Goal: Information Seeking & Learning: Learn about a topic

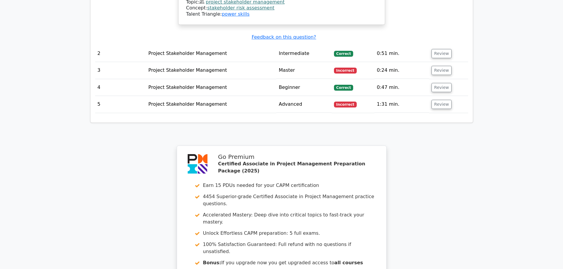
scroll to position [804, 0]
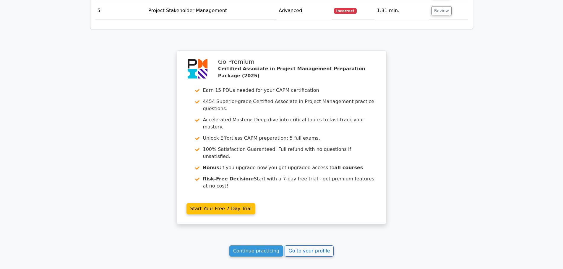
drag, startPoint x: 265, startPoint y: 182, endPoint x: 310, endPoint y: 168, distance: 47.5
click at [265, 245] on link "Continue practicing" at bounding box center [256, 250] width 54 height 11
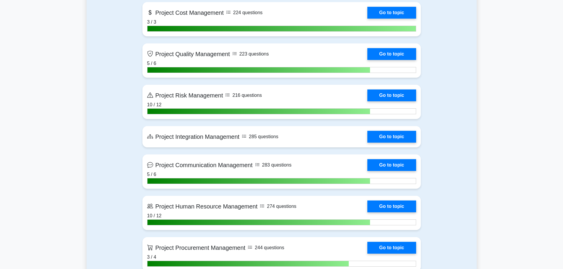
scroll to position [679, 0]
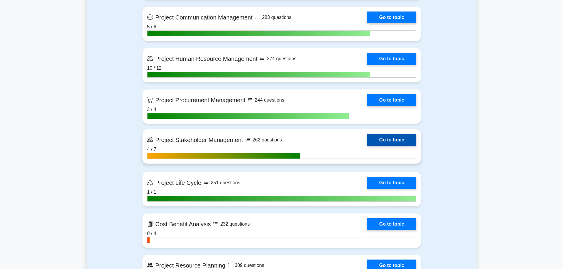
click at [367, 141] on link "Go to topic" at bounding box center [391, 140] width 48 height 12
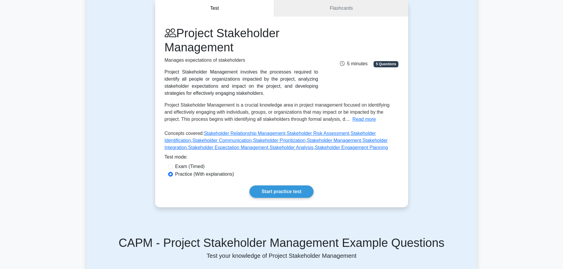
scroll to position [89, 0]
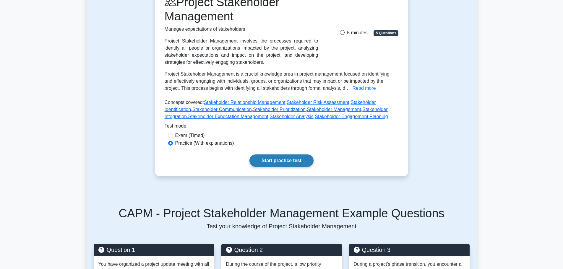
click at [297, 163] on link "Start practice test" at bounding box center [281, 160] width 64 height 12
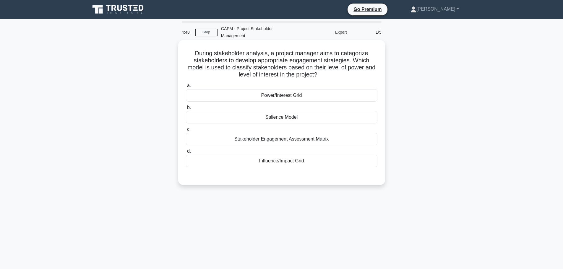
click at [296, 97] on div "Power/Interest Grid" at bounding box center [281, 95] width 191 height 12
click at [186, 88] on input "a. Power/Interest Grid" at bounding box center [186, 86] width 0 height 4
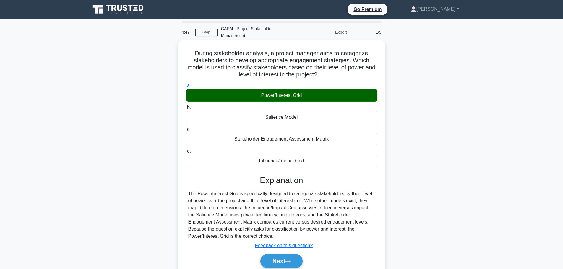
scroll to position [50, 0]
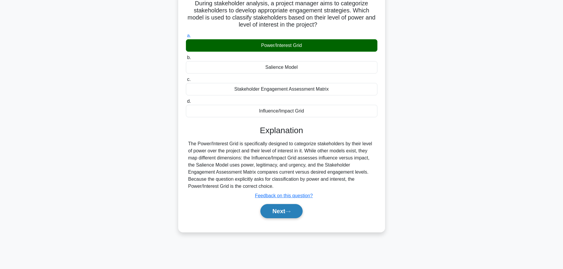
click at [293, 213] on button "Next" at bounding box center [281, 211] width 42 height 14
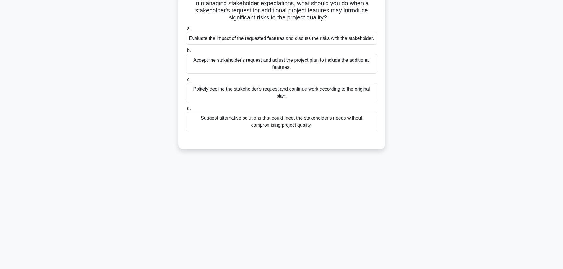
click at [263, 40] on div "Evaluate the impact of the requested features and discuss the risks with the st…" at bounding box center [281, 38] width 191 height 12
click at [186, 31] on input "a. Evaluate the impact of the requested features and discuss the risks with the…" at bounding box center [186, 29] width 0 height 4
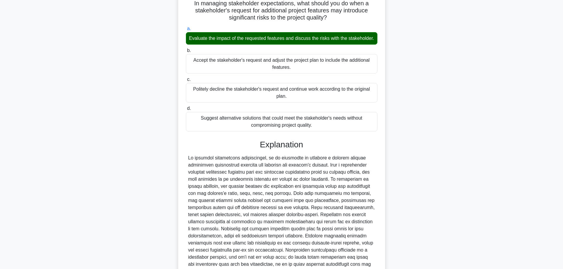
scroll to position [117, 0]
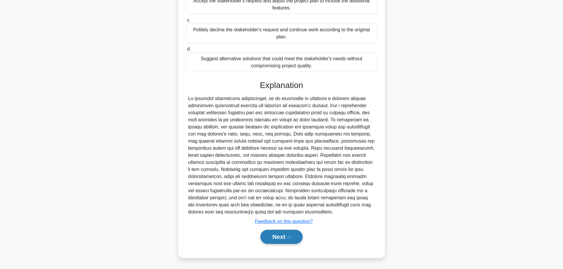
click at [290, 237] on icon at bounding box center [287, 237] width 5 height 3
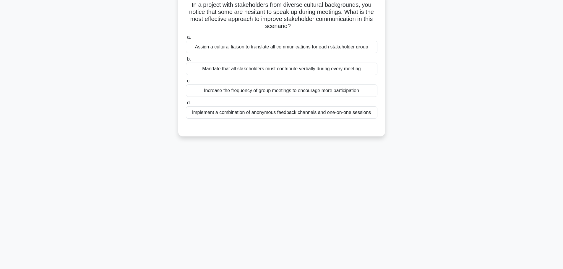
scroll to position [50, 0]
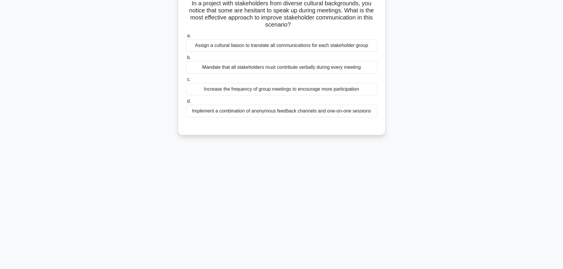
click at [298, 113] on div "Implement a combination of anonymous feedback channels and one-on-one sessions" at bounding box center [281, 111] width 191 height 12
click at [186, 103] on input "d. Implement a combination of anonymous feedback channels and one-on-one sessio…" at bounding box center [186, 102] width 0 height 4
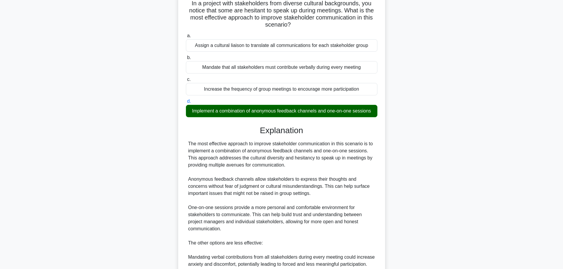
scroll to position [166, 0]
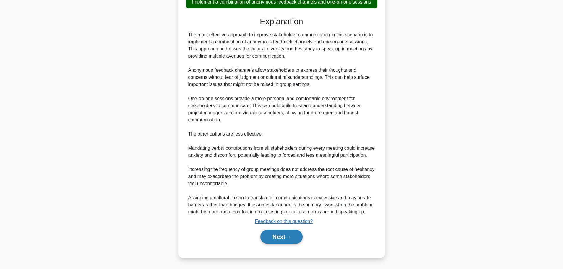
click at [276, 235] on button "Next" at bounding box center [281, 237] width 42 height 14
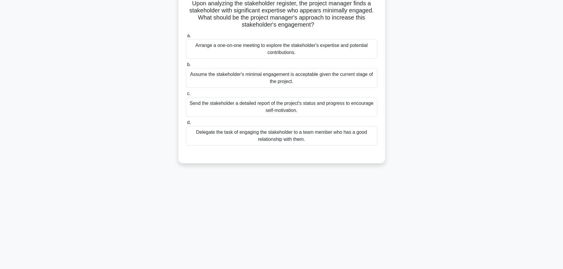
click at [292, 51] on div "Arrange a one-on-one meeting to explore the stakeholder's expertise and potenti…" at bounding box center [281, 48] width 191 height 19
click at [186, 38] on input "a. Arrange a one-on-one meeting to explore the stakeholder's expertise and pote…" at bounding box center [186, 36] width 0 height 4
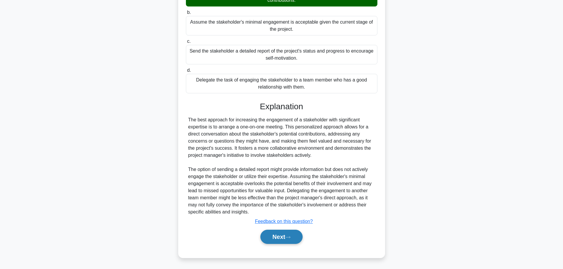
click at [290, 241] on button "Next" at bounding box center [281, 237] width 42 height 14
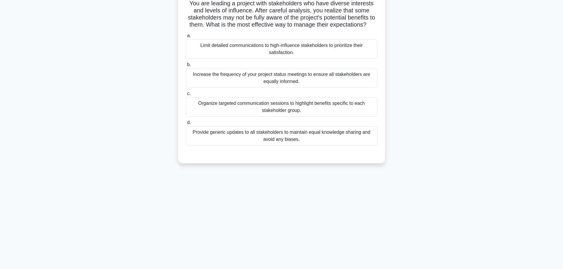
click at [312, 115] on div "Organize targeted communication sessions to highlight benefits specific to each…" at bounding box center [281, 106] width 191 height 19
click at [186, 96] on input "c. Organize targeted communication sessions to highlight benefits specific to e…" at bounding box center [186, 94] width 0 height 4
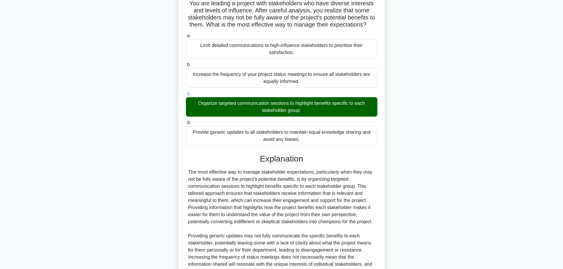
scroll to position [145, 0]
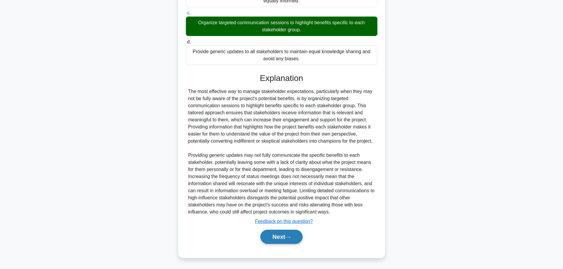
click at [290, 237] on icon at bounding box center [287, 237] width 5 height 3
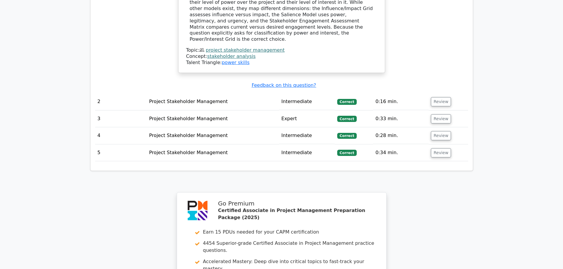
scroll to position [805, 0]
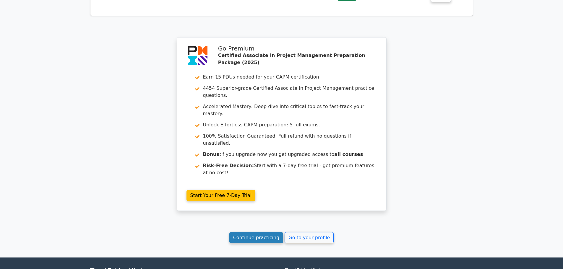
click at [255, 232] on link "Continue practicing" at bounding box center [256, 237] width 54 height 11
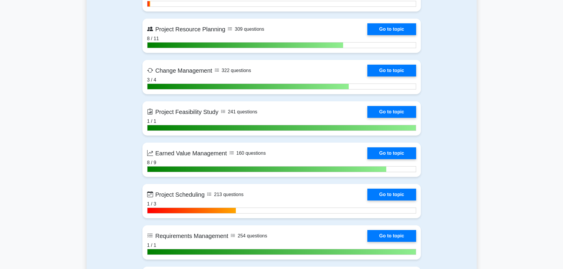
scroll to position [1033, 0]
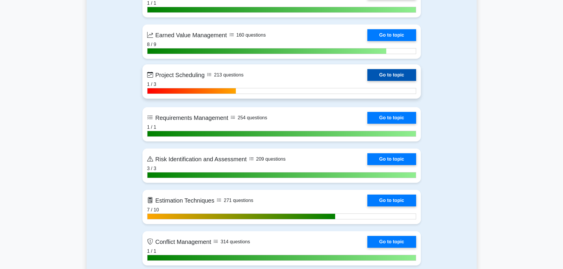
click at [367, 78] on link "Go to topic" at bounding box center [391, 75] width 48 height 12
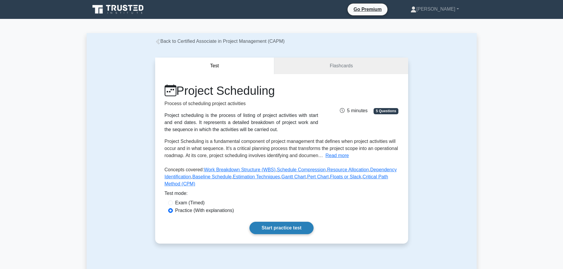
click at [286, 232] on link "Start practice test" at bounding box center [281, 228] width 64 height 12
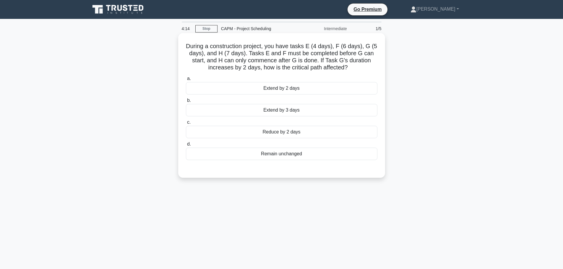
click at [271, 91] on div "Extend by 2 days" at bounding box center [281, 88] width 191 height 12
click at [186, 81] on input "a. Extend by 2 days" at bounding box center [186, 79] width 0 height 4
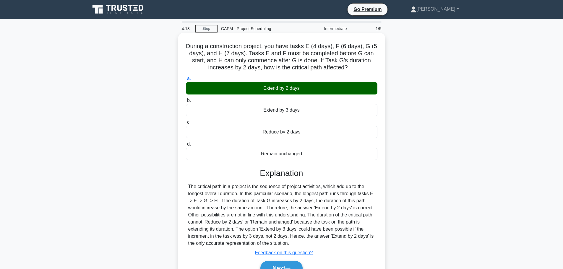
scroll to position [50, 0]
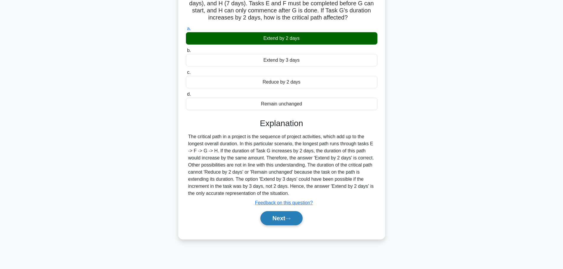
click at [286, 221] on button "Next" at bounding box center [281, 218] width 42 height 14
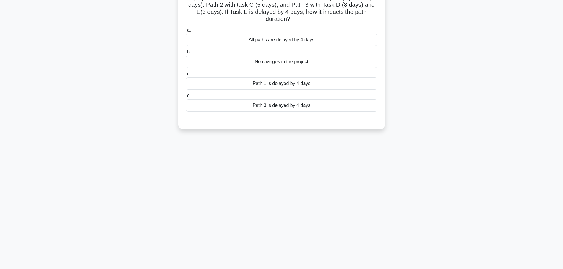
scroll to position [0, 0]
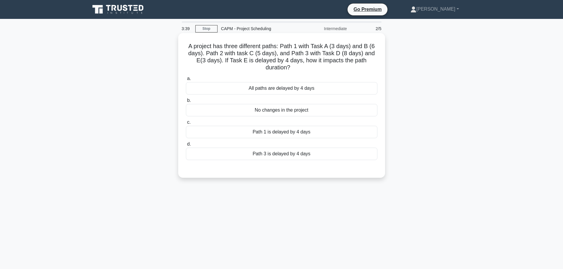
click at [308, 156] on div "Path 3 is delayed by 4 days" at bounding box center [281, 154] width 191 height 12
click at [186, 146] on input "d. Path 3 is delayed by 4 days" at bounding box center [186, 144] width 0 height 4
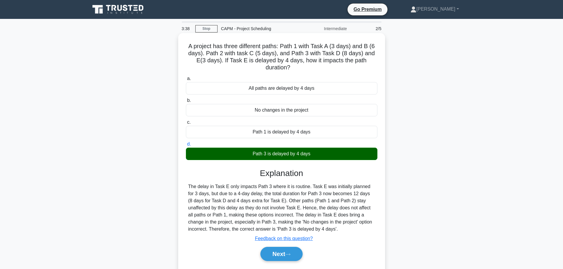
scroll to position [50, 0]
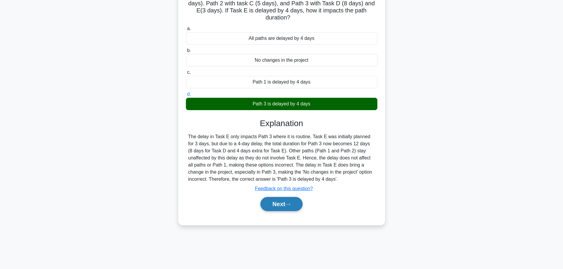
click at [289, 208] on button "Next" at bounding box center [281, 204] width 42 height 14
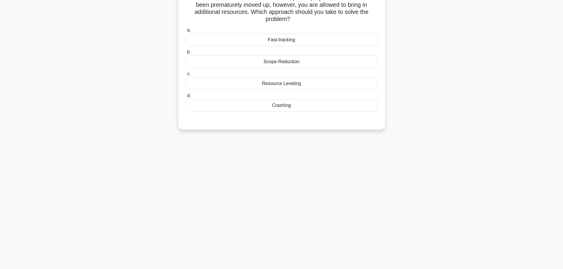
scroll to position [0, 0]
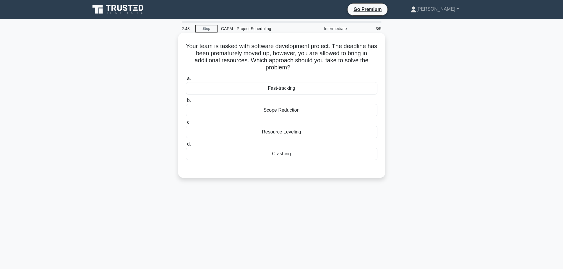
click at [292, 88] on div "Fast-tracking" at bounding box center [281, 88] width 191 height 12
click at [186, 81] on input "a. Fast-tracking" at bounding box center [186, 79] width 0 height 4
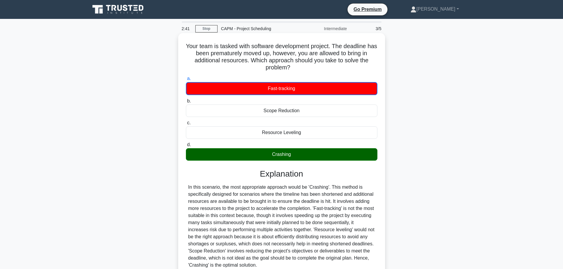
scroll to position [53, 0]
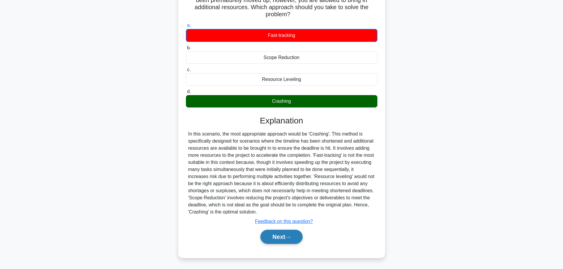
click at [287, 239] on button "Next" at bounding box center [281, 237] width 42 height 14
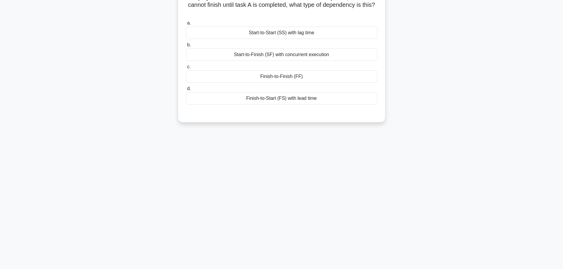
scroll to position [0, 0]
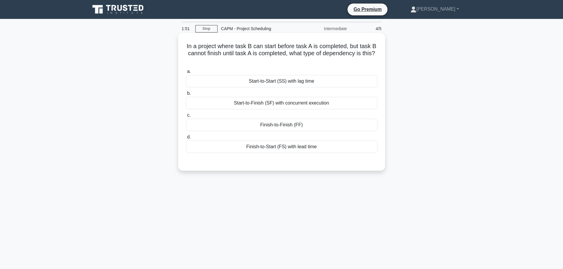
click at [291, 125] on div "Finish-to-Finish (FF)" at bounding box center [281, 125] width 191 height 12
click at [186, 117] on input "c. Finish-to-Finish (FF)" at bounding box center [186, 115] width 0 height 4
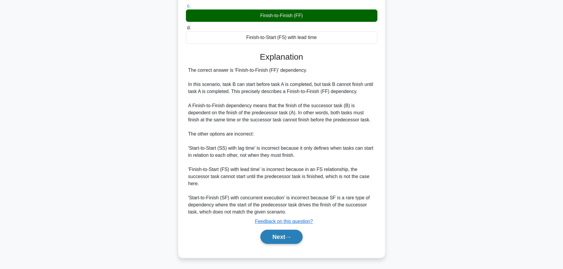
click at [287, 237] on icon at bounding box center [287, 237] width 5 height 3
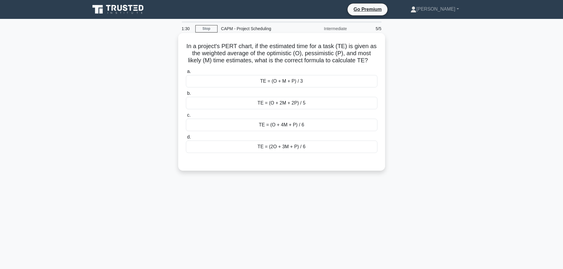
click at [301, 126] on div "TE = (O + 4M + P) / 6" at bounding box center [281, 125] width 191 height 12
click at [186, 117] on input "c. TE = (O + 4M + P) / 6" at bounding box center [186, 115] width 0 height 4
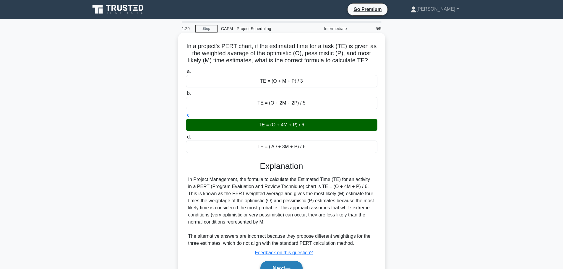
click at [288, 265] on button "Next" at bounding box center [281, 268] width 42 height 14
